Goal: Book appointment/travel/reservation

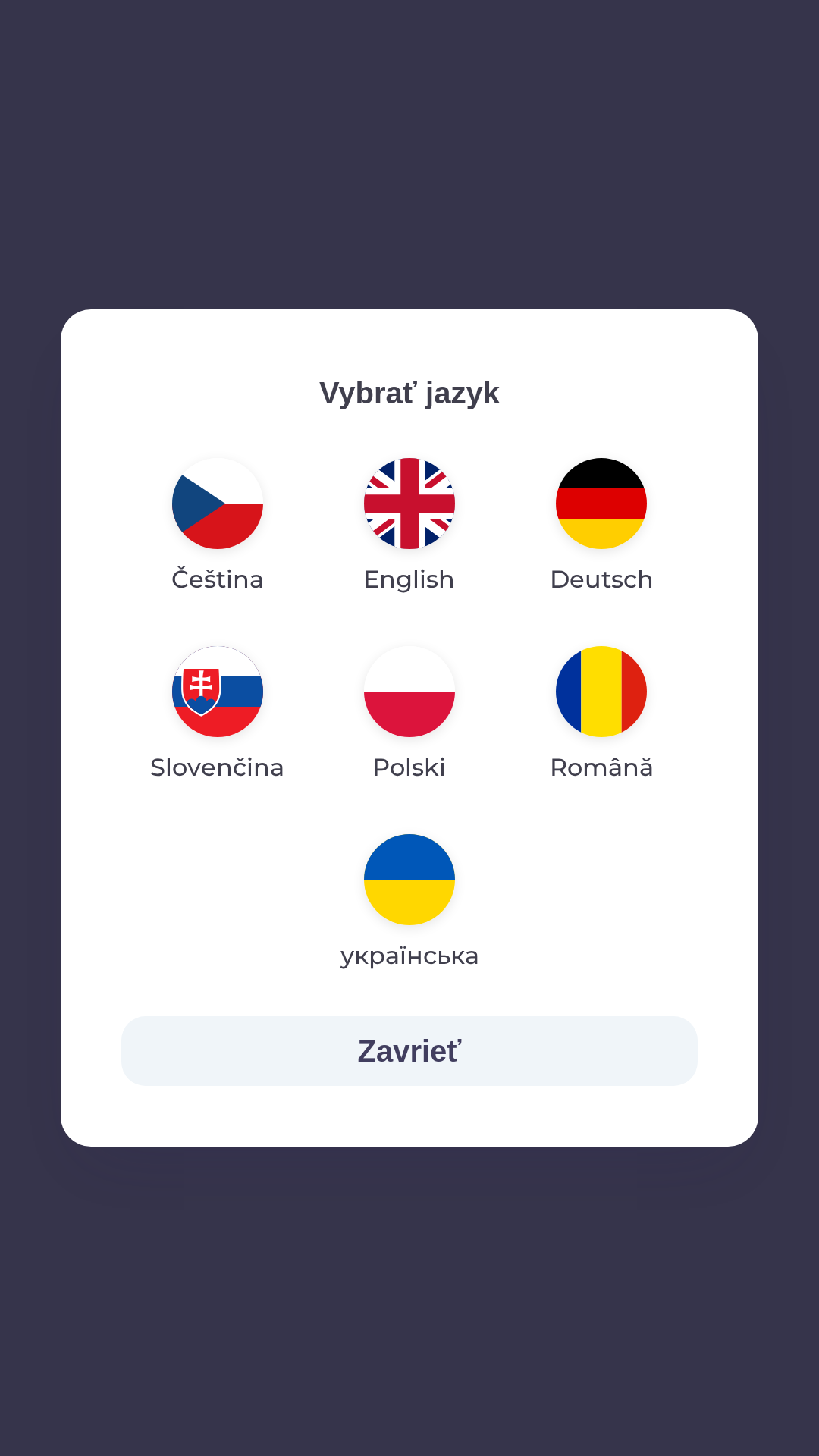
click at [402, 511] on img "button" at bounding box center [409, 503] width 91 height 91
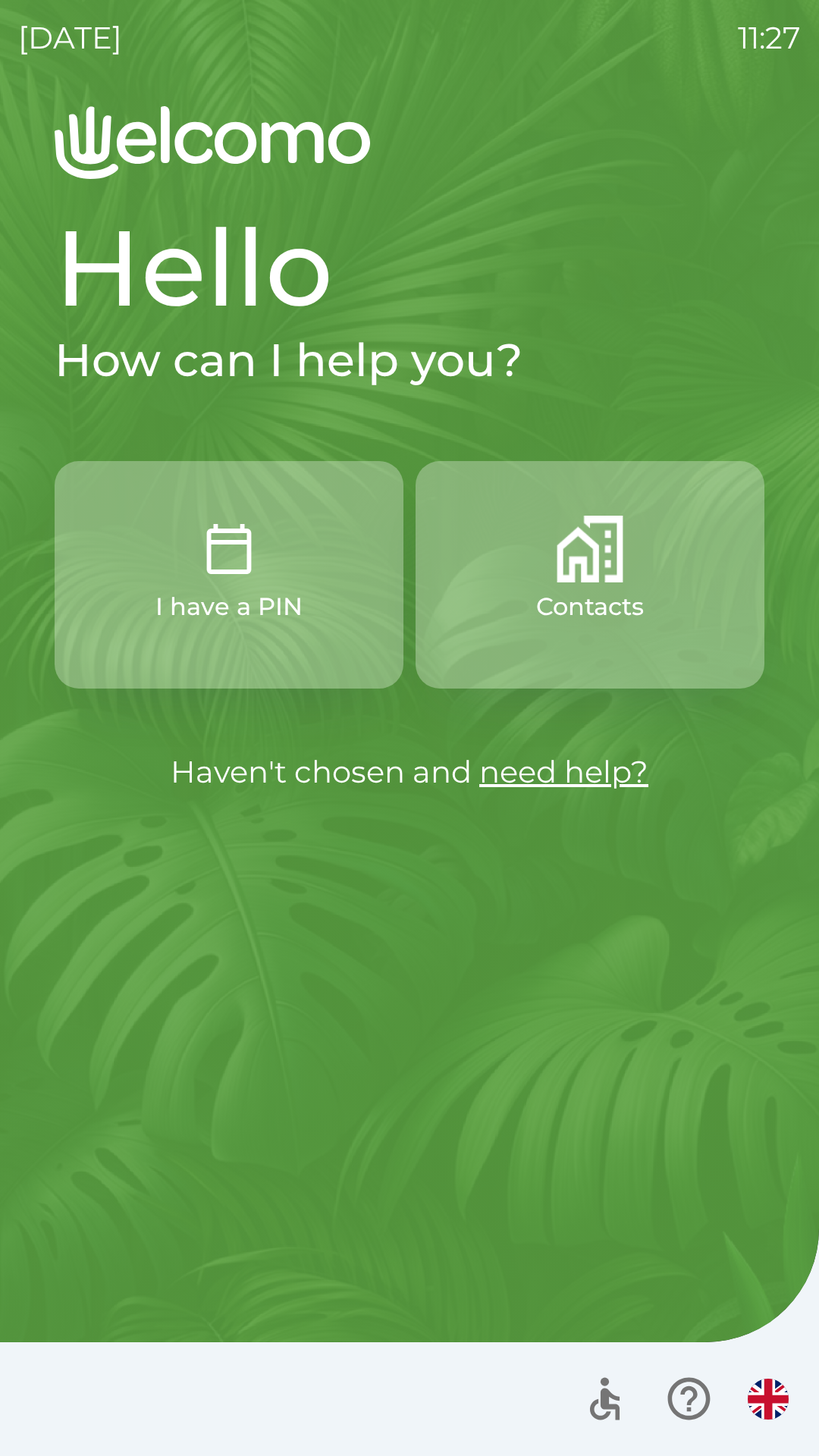
click at [216, 574] on img "button" at bounding box center [229, 549] width 66 height 66
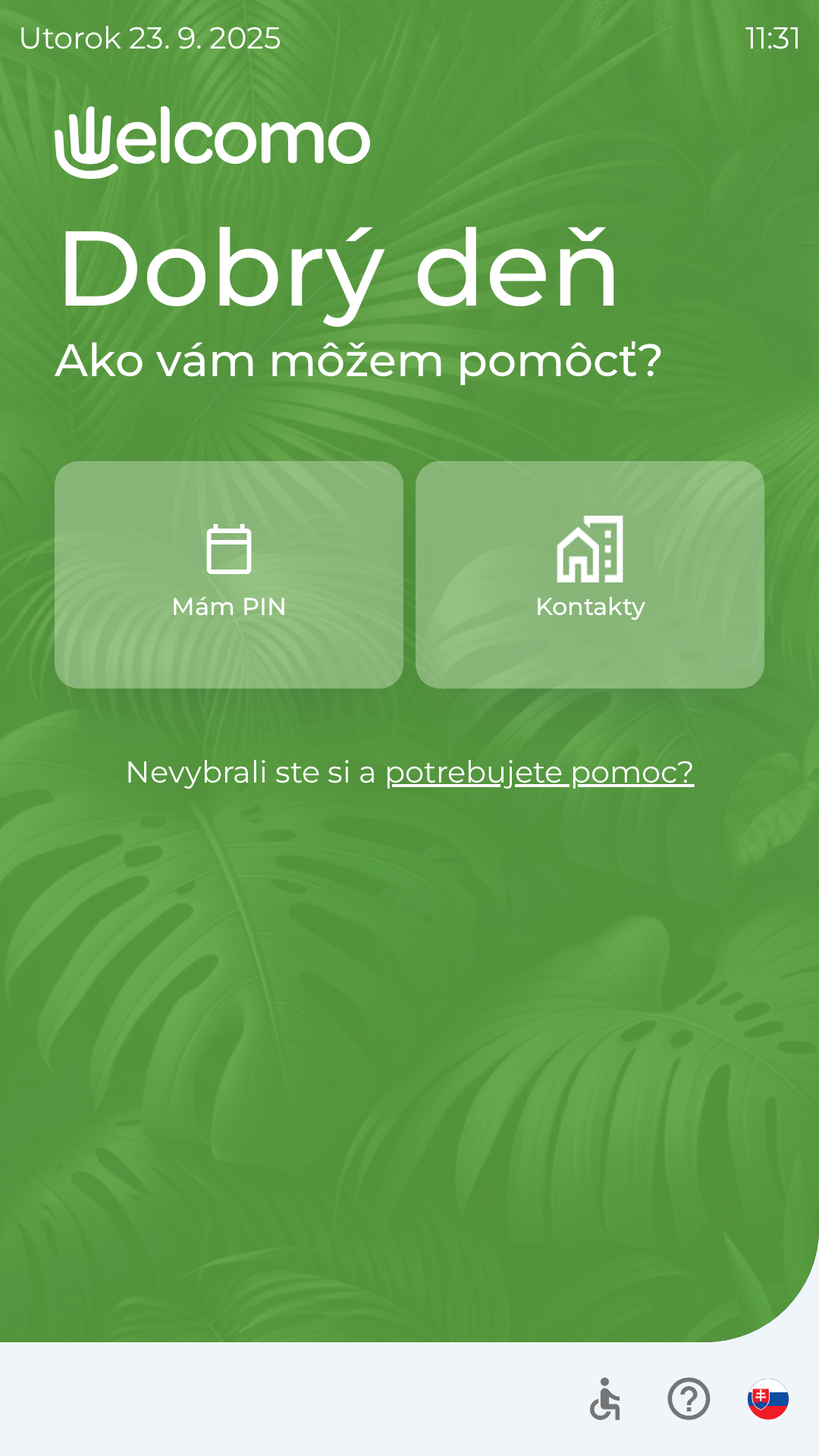
click at [773, 1379] on img "button" at bounding box center [768, 1399] width 41 height 41
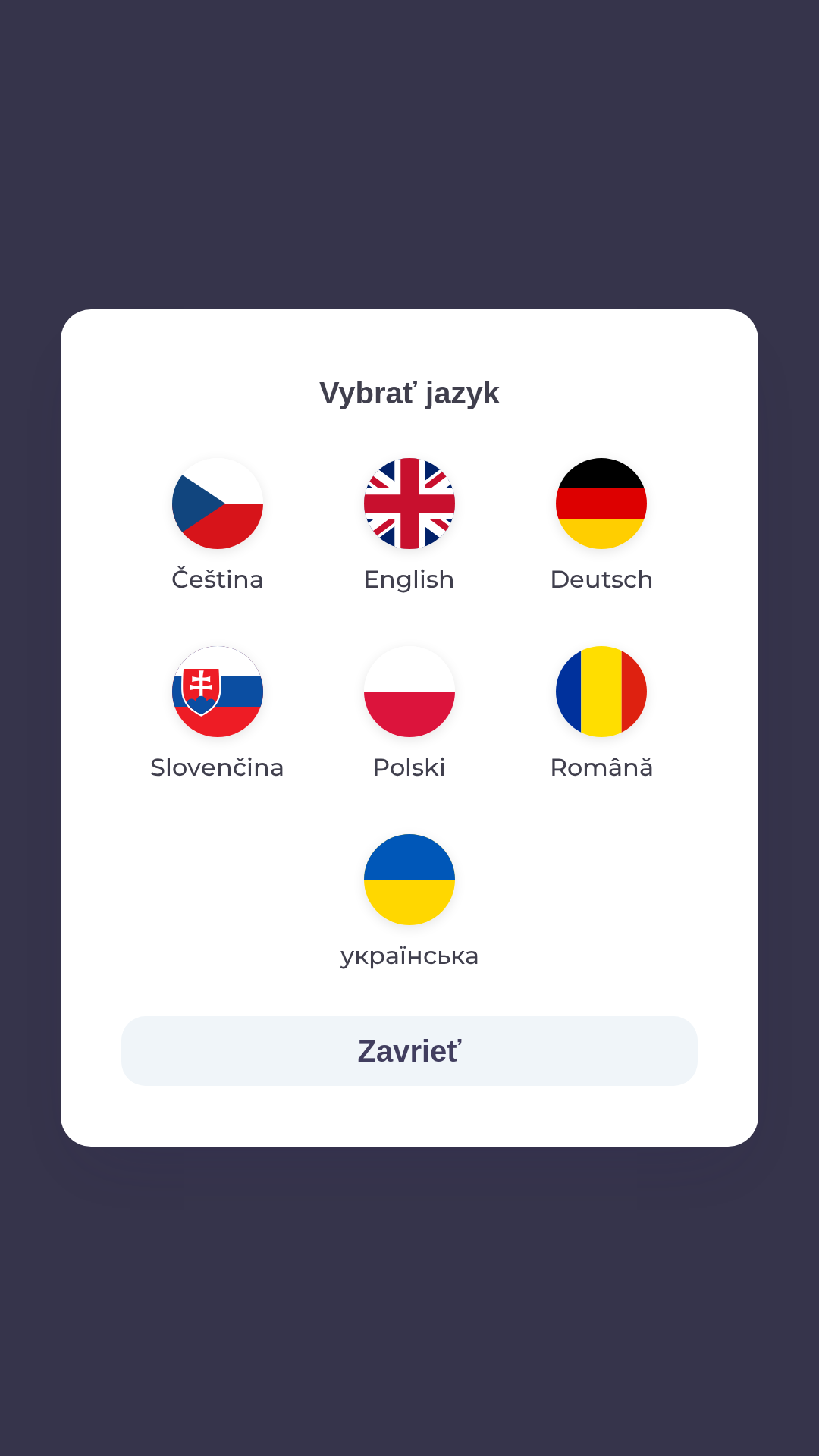
click at [411, 512] on img "button" at bounding box center [409, 503] width 91 height 91
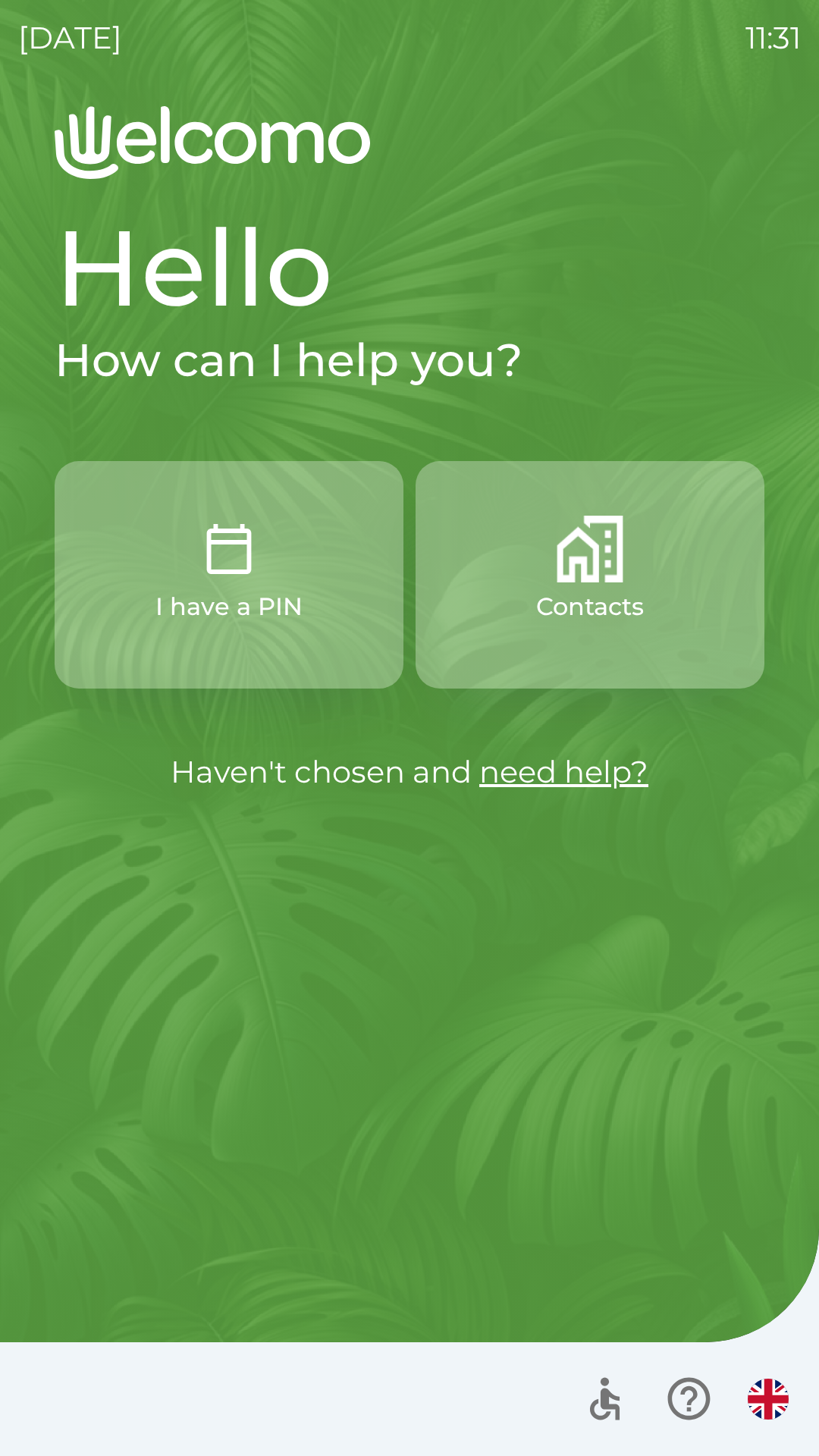
click at [229, 587] on button "I have a PIN" at bounding box center [229, 574] width 349 height 227
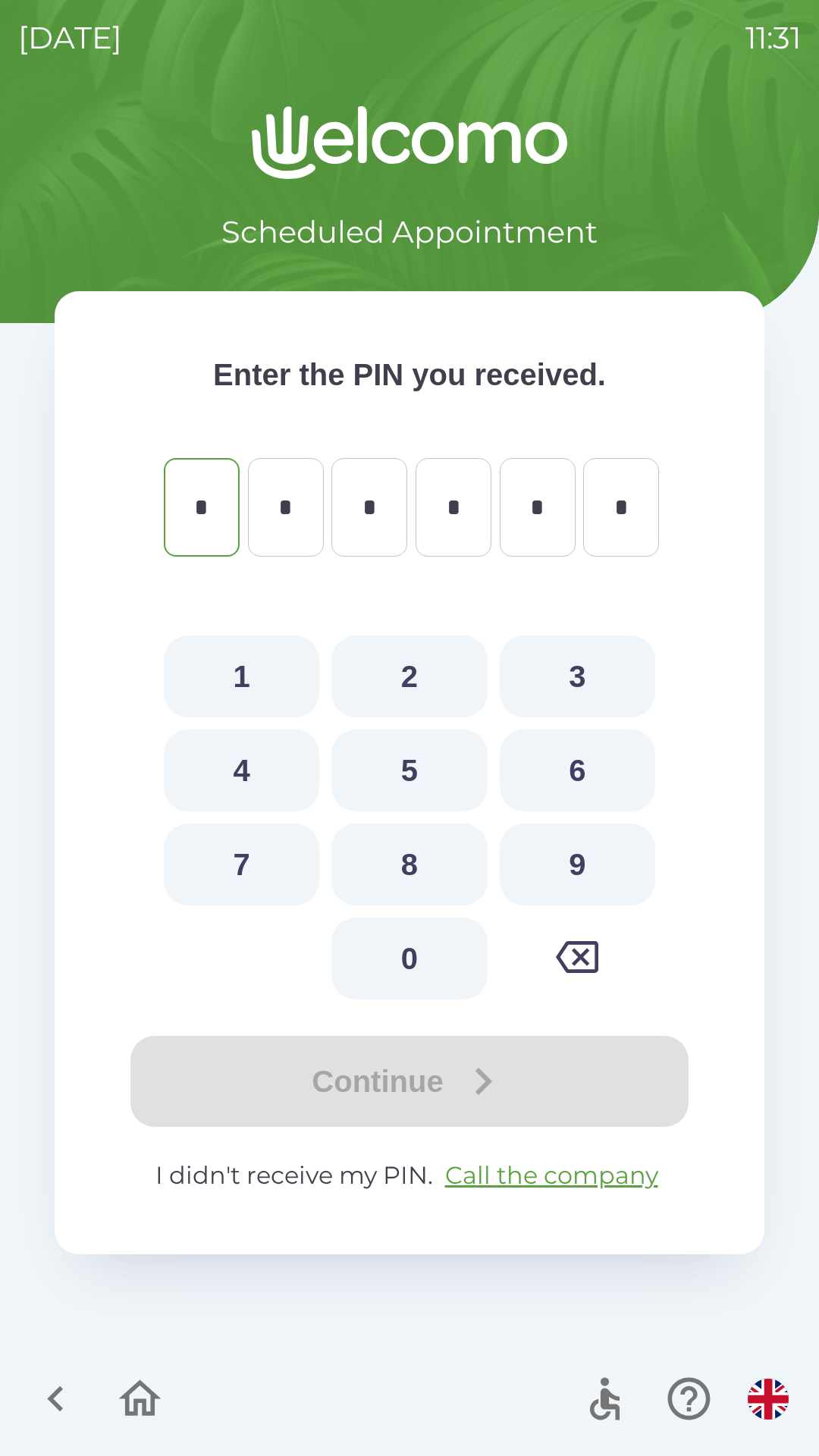
click at [411, 678] on button "2" at bounding box center [409, 677] width 155 height 82
click at [583, 947] on icon "button" at bounding box center [577, 958] width 43 height 43
type input "*"
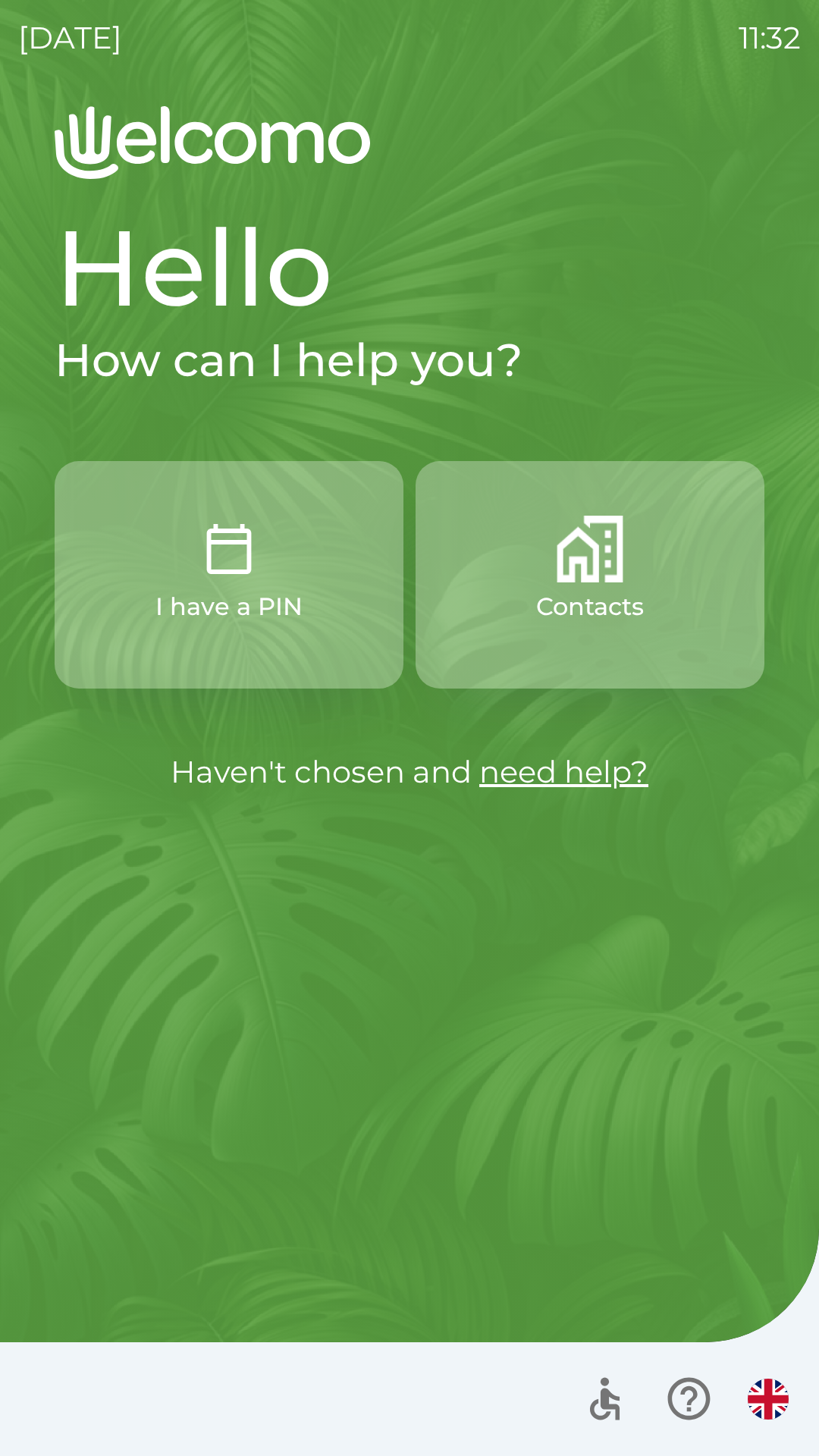
click at [257, 553] on img "button" at bounding box center [229, 549] width 66 height 66
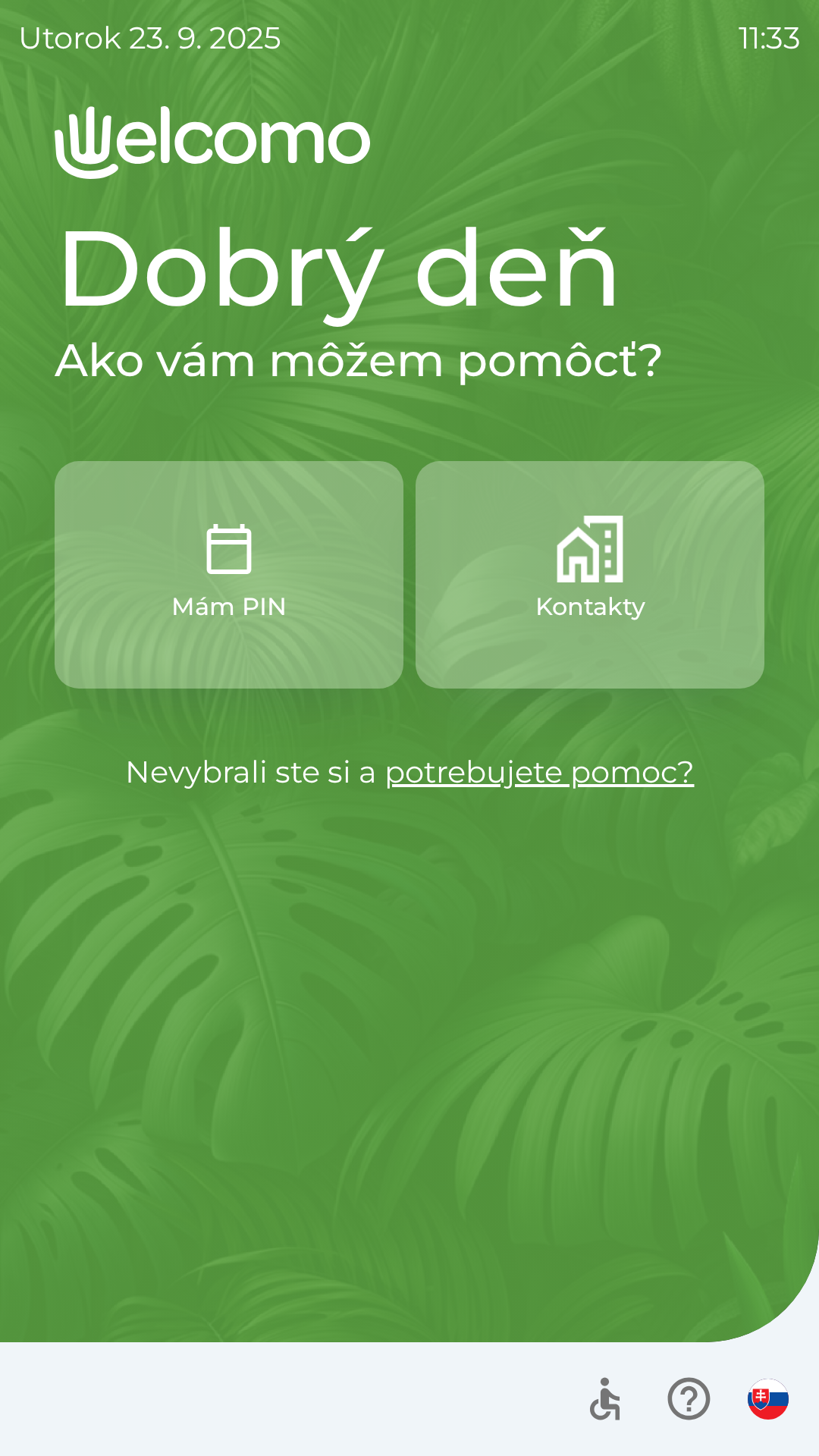
click at [212, 571] on img "button" at bounding box center [229, 549] width 66 height 66
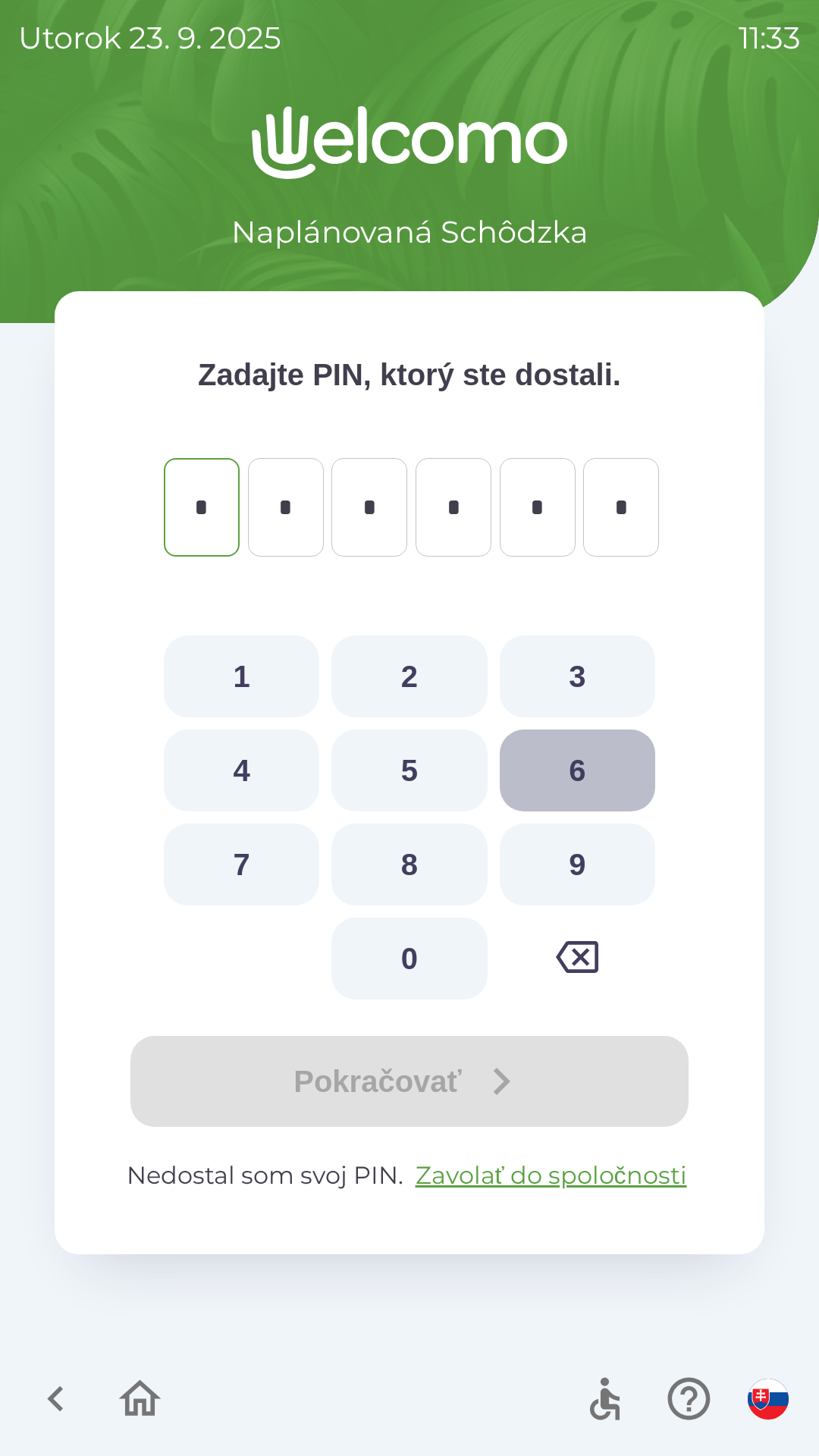
click at [580, 773] on button "6" at bounding box center [577, 770] width 155 height 82
type input "*"
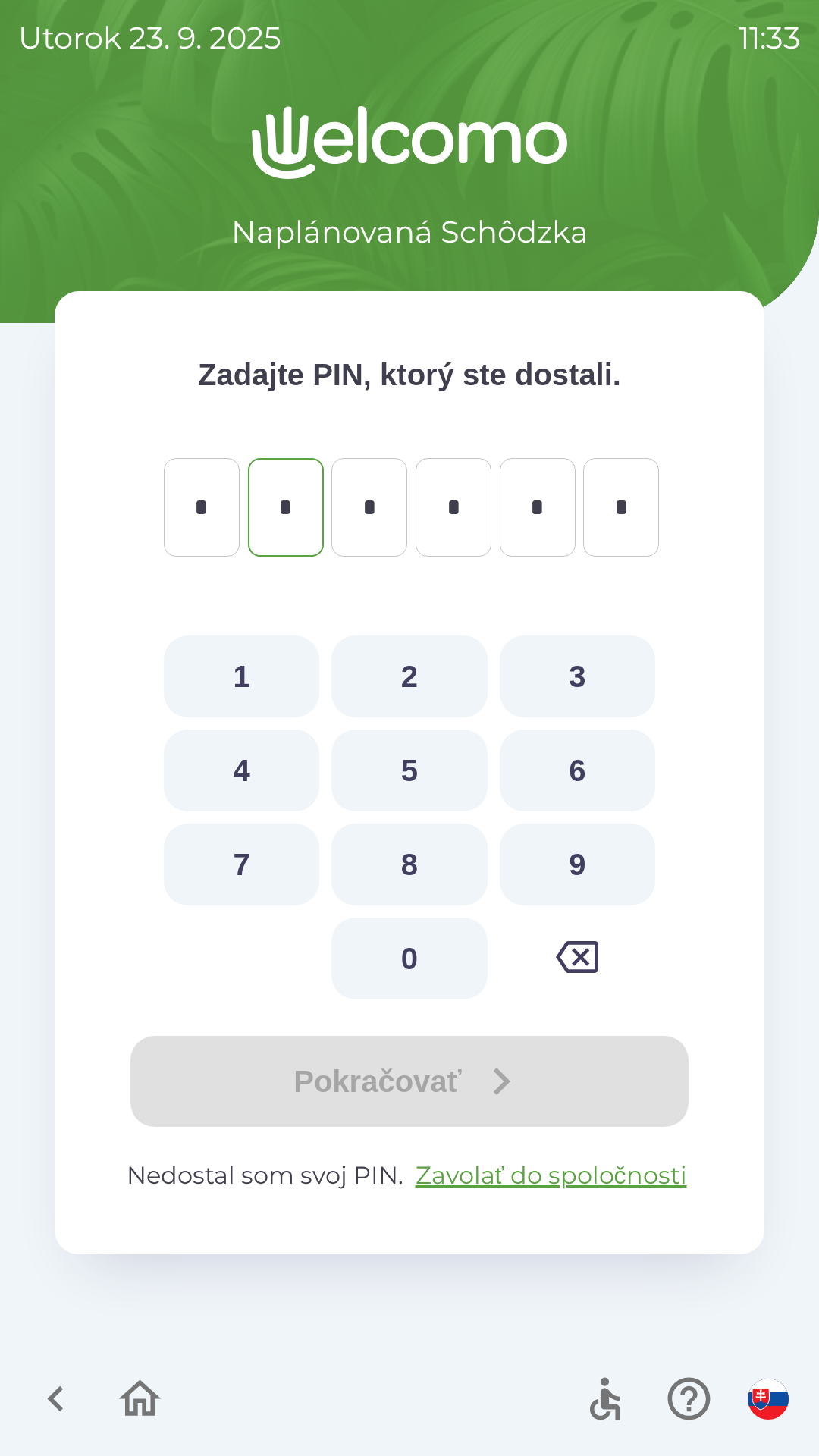
click at [412, 865] on button "8" at bounding box center [409, 865] width 155 height 82
type input "*"
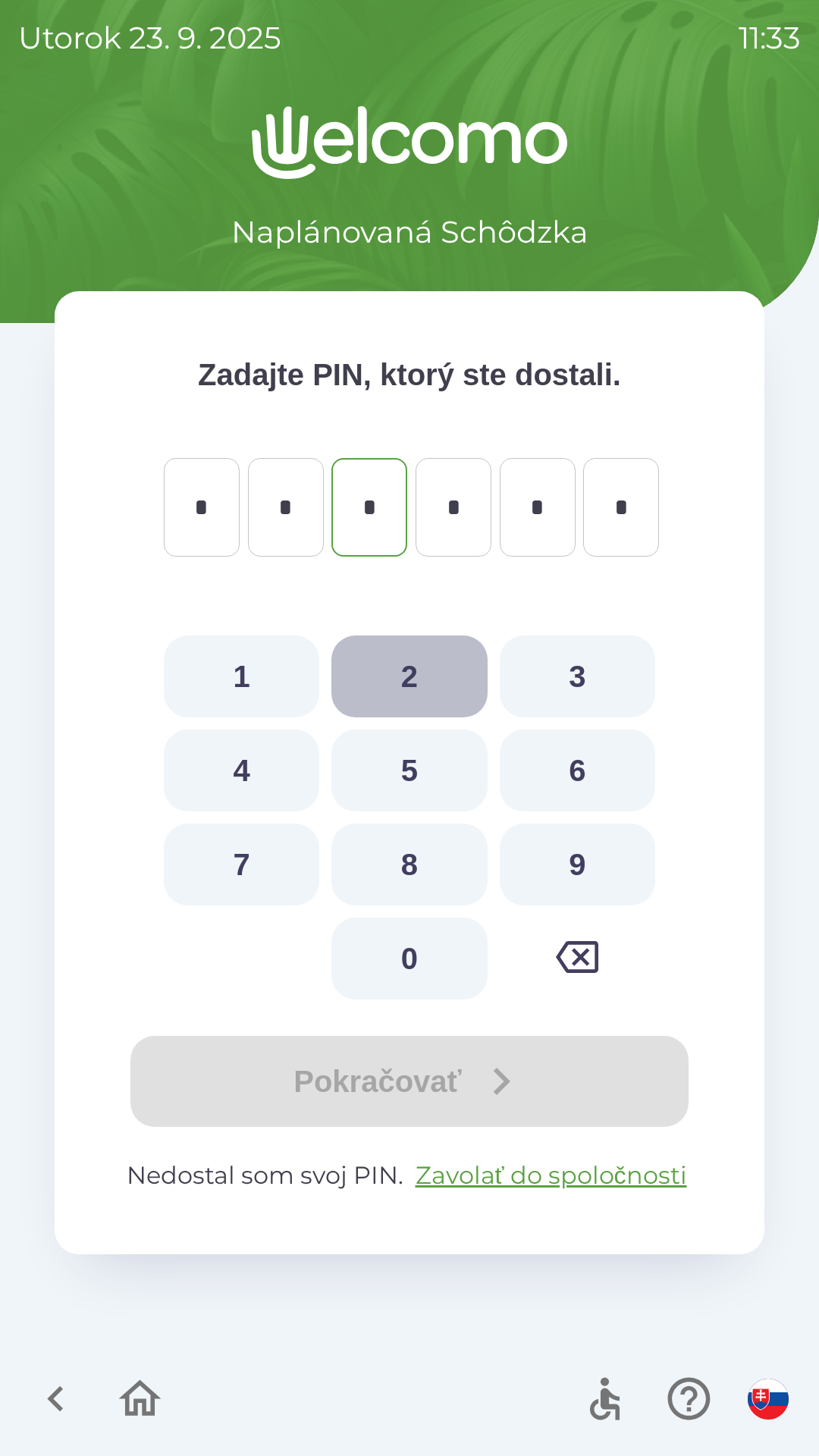
click at [402, 683] on button "2" at bounding box center [409, 677] width 155 height 82
type input "*"
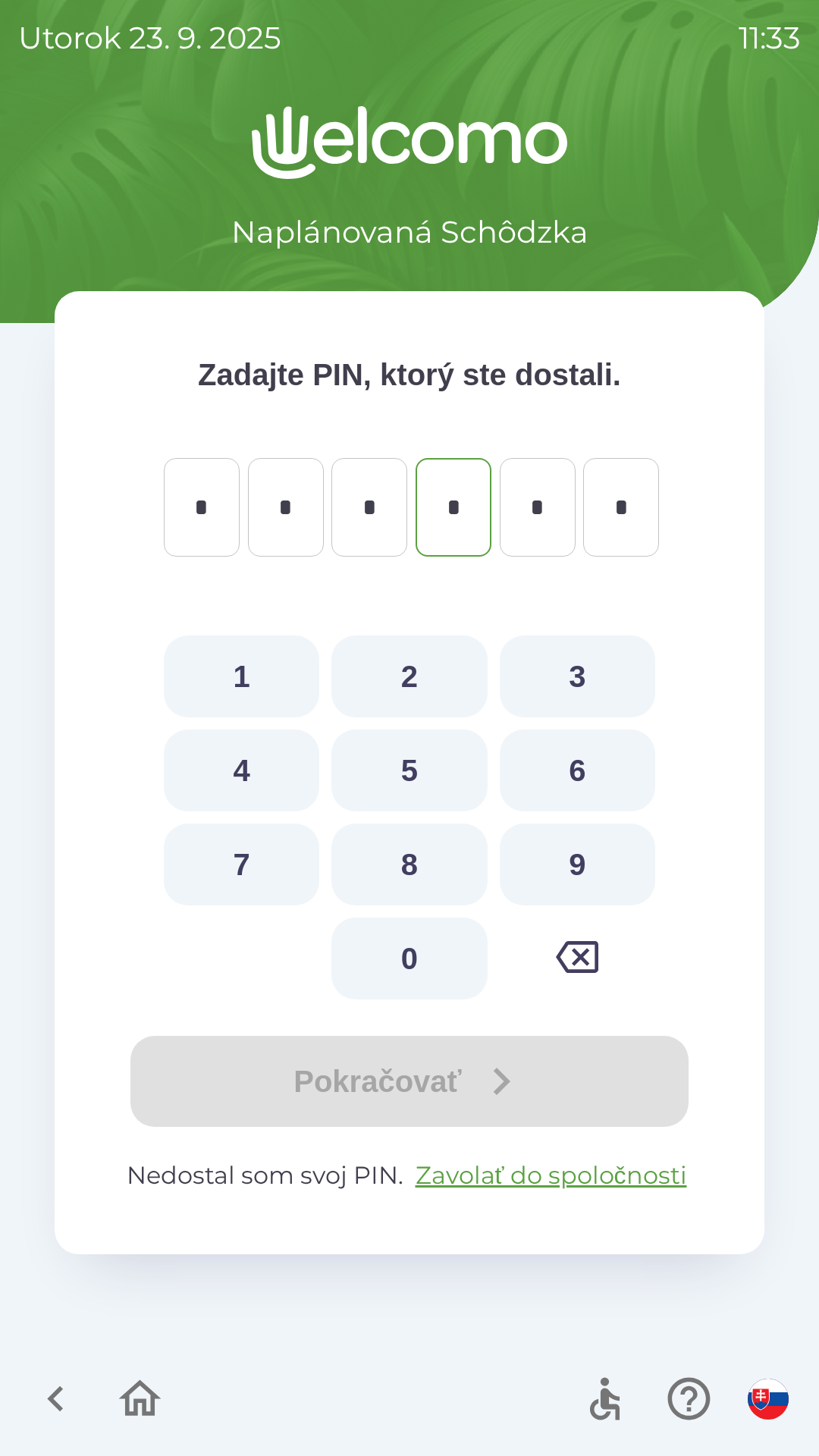
click at [584, 772] on button "6" at bounding box center [577, 770] width 155 height 82
type input "*"
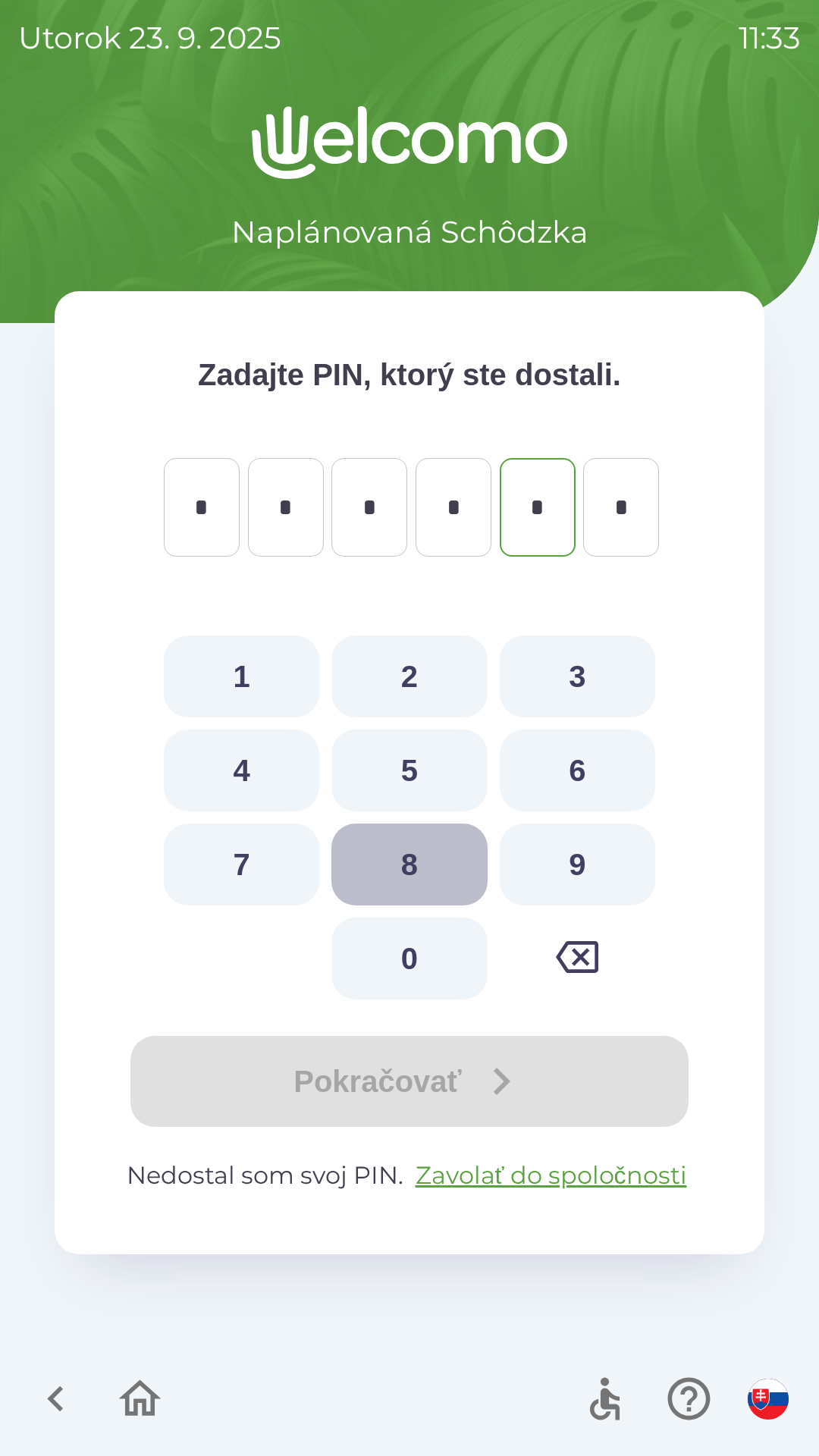
click at [425, 862] on button "8" at bounding box center [409, 865] width 155 height 82
type input "*"
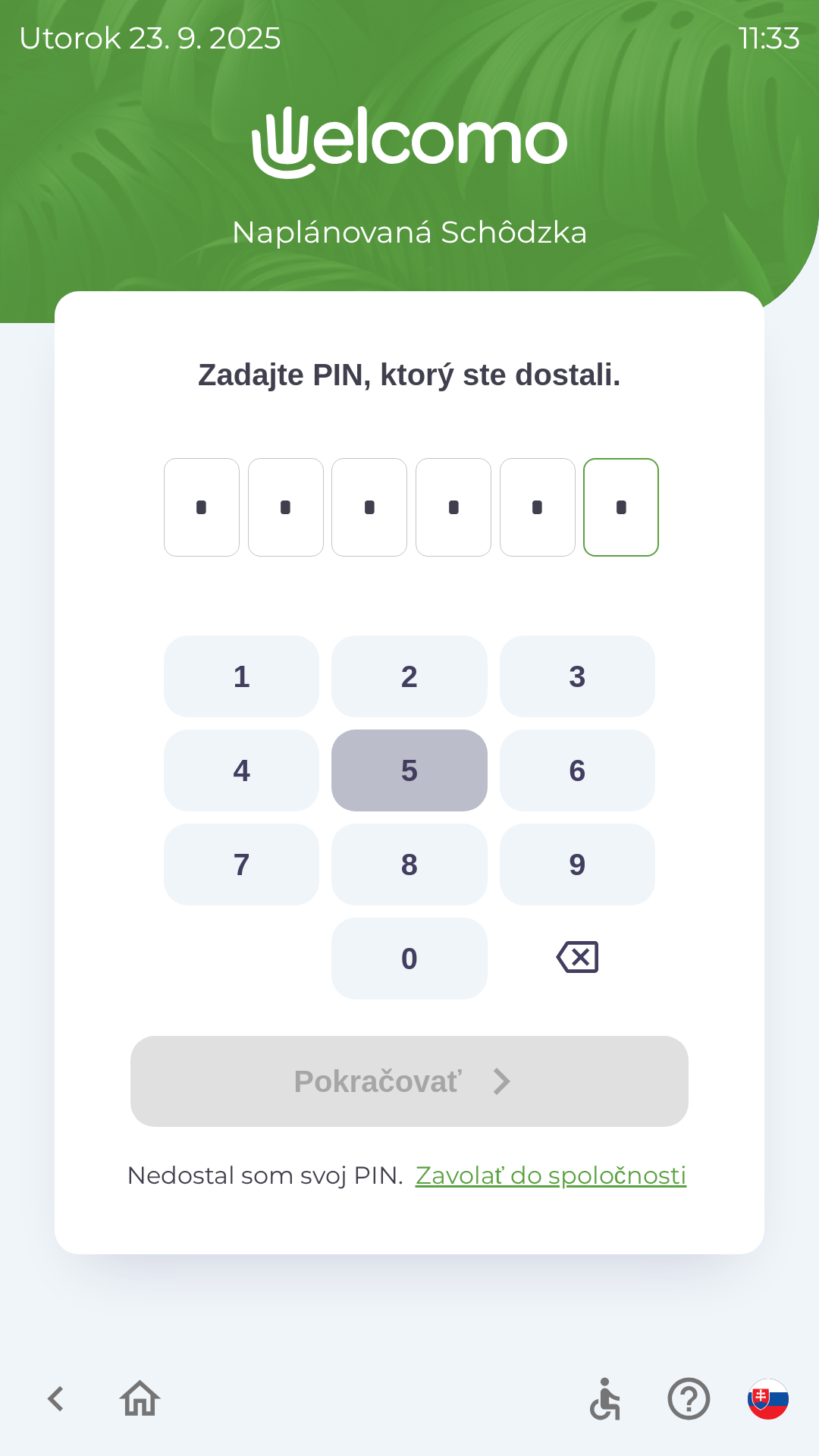
click at [413, 779] on button "5" at bounding box center [409, 770] width 155 height 82
type input "*"
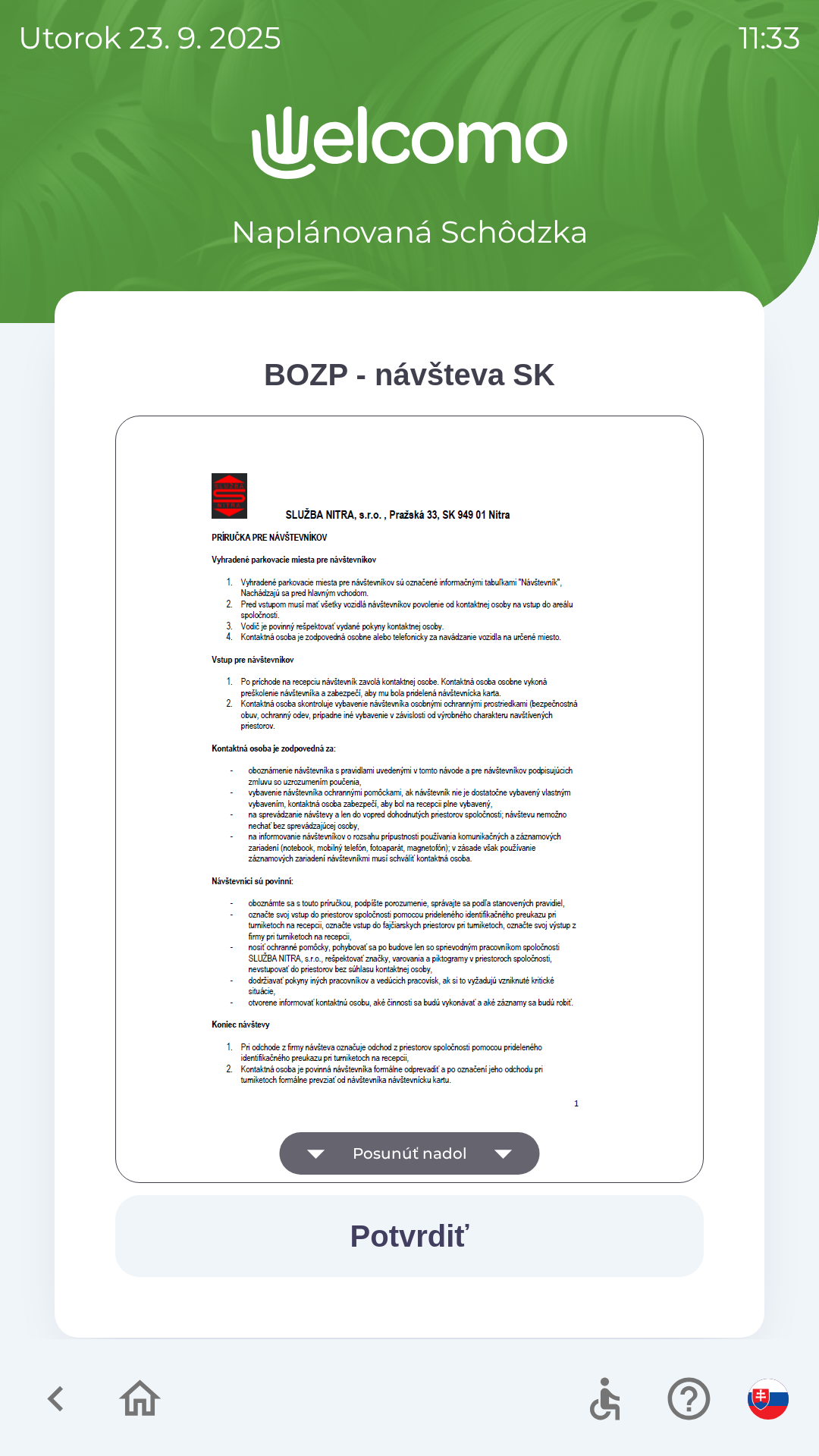
click at [479, 1143] on button "Posunúť nadol" at bounding box center [410, 1154] width 260 height 43
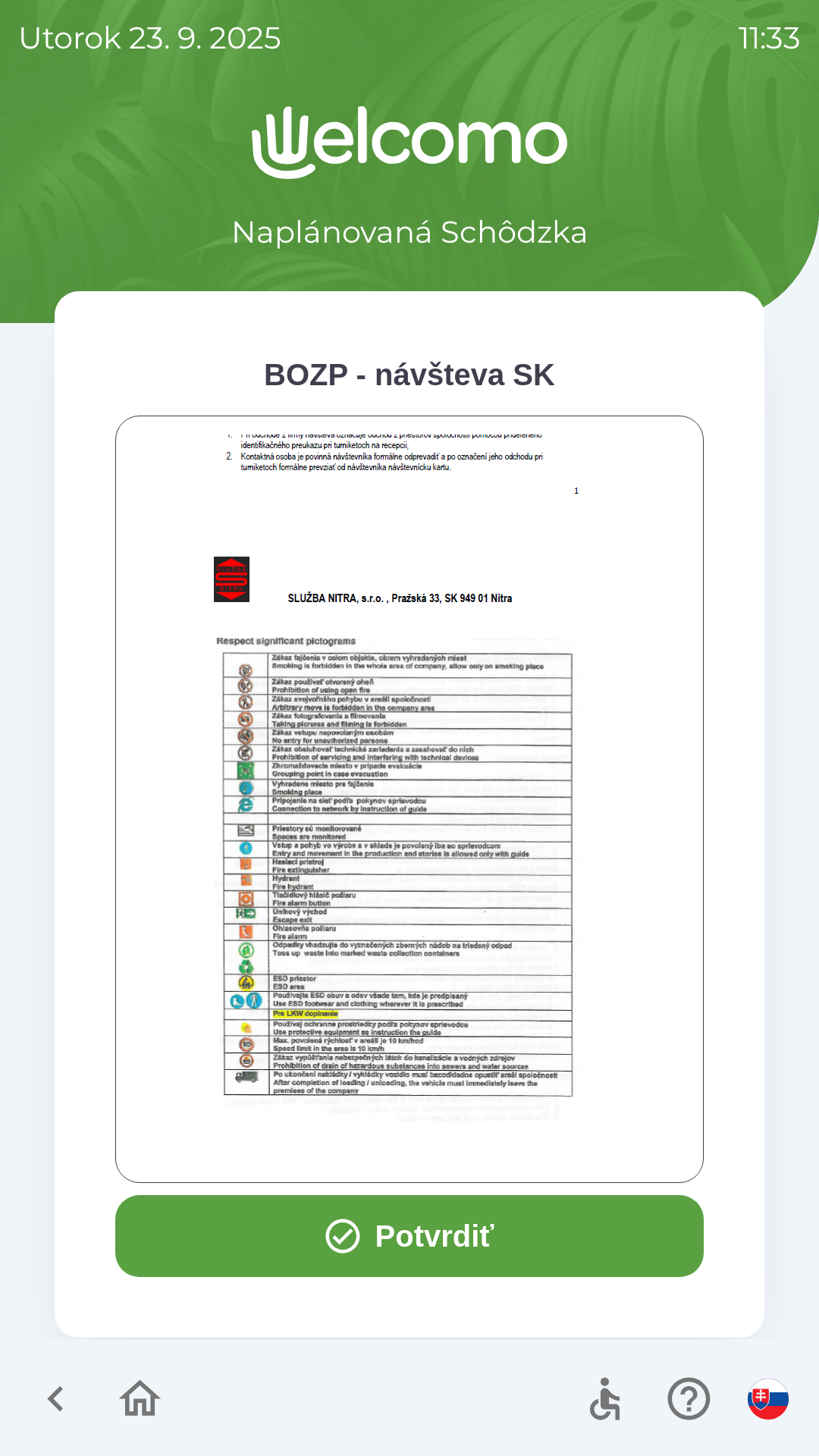
click at [462, 1237] on button "Potvrdiť" at bounding box center [410, 1237] width 589 height 82
